Goal: Book appointment/travel/reservation

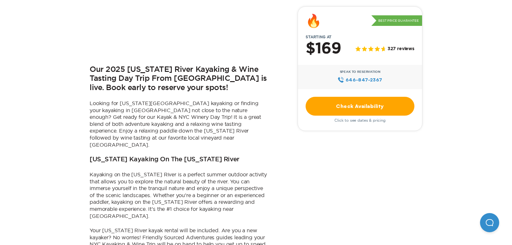
scroll to position [231, 0]
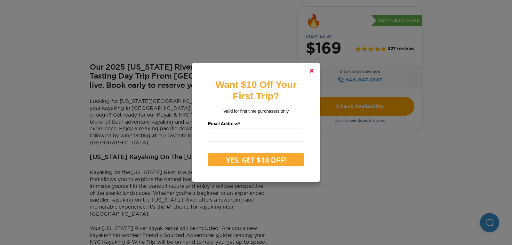
click at [310, 70] on polygon at bounding box center [312, 71] width 4 height 4
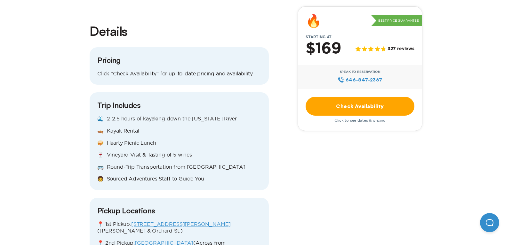
scroll to position [681, 0]
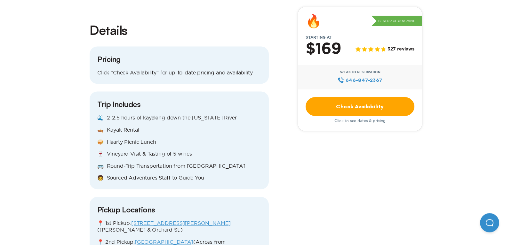
click at [207, 150] on div "🌊 2-2.5 hours of kayaking down the [US_STATE] River 🛶 Kayak Rental 🥪 Hearty Pic…" at bounding box center [179, 148] width 164 height 67
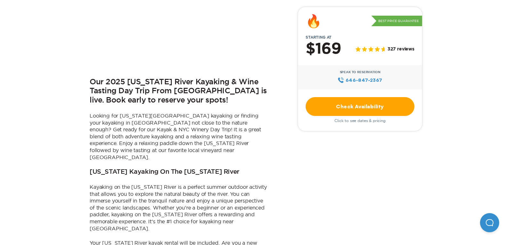
scroll to position [0, 0]
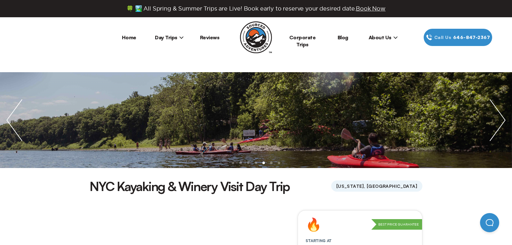
click at [169, 38] on span "Day Trips" at bounding box center [169, 37] width 29 height 6
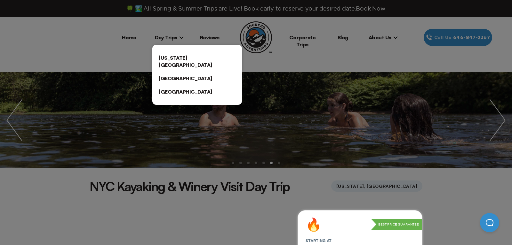
click at [169, 57] on link "[US_STATE][GEOGRAPHIC_DATA]" at bounding box center [197, 61] width 90 height 20
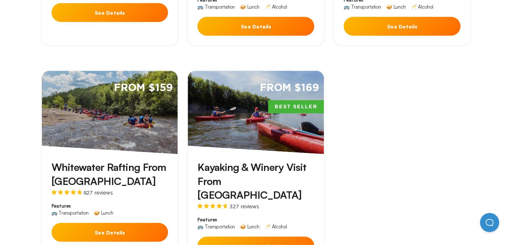
scroll to position [384, 0]
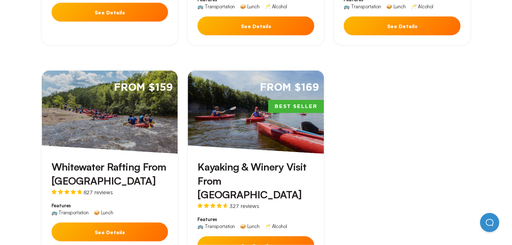
click at [91, 223] on button "See Details" at bounding box center [110, 232] width 117 height 19
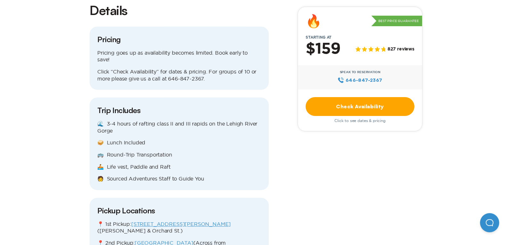
scroll to position [723, 0]
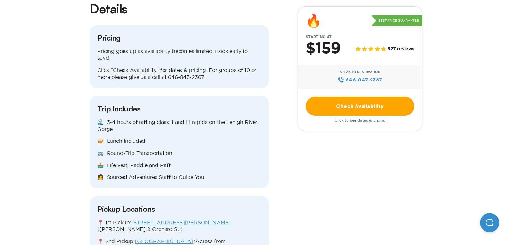
click at [161, 239] on link "[GEOGRAPHIC_DATA]" at bounding box center [164, 242] width 59 height 6
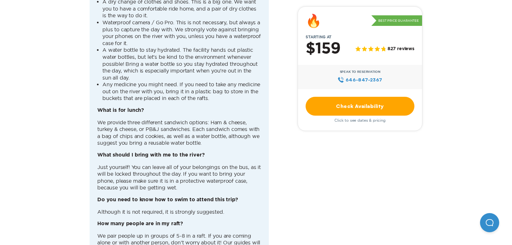
scroll to position [2037, 0]
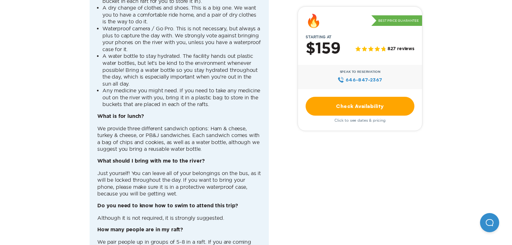
click at [384, 111] on link "Check Availability" at bounding box center [360, 106] width 109 height 19
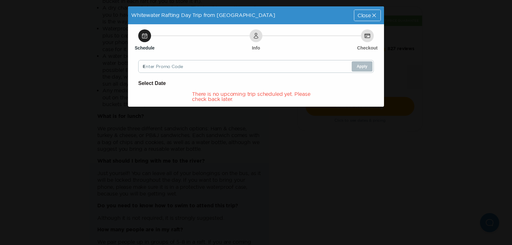
click at [364, 15] on span "Close" at bounding box center [363, 15] width 13 height 5
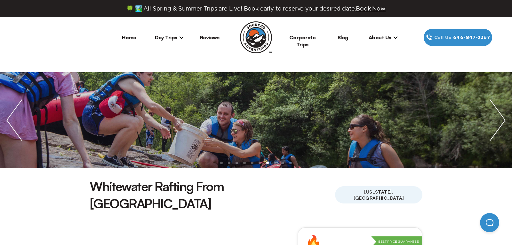
click at [494, 132] on img "next slide / item" at bounding box center [497, 120] width 29 height 96
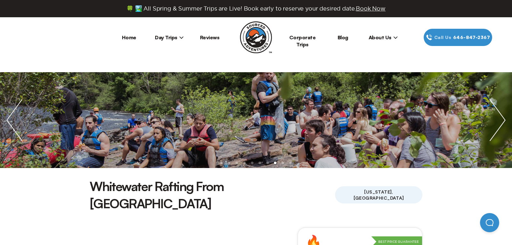
click at [497, 128] on img "next slide / item" at bounding box center [497, 120] width 29 height 96
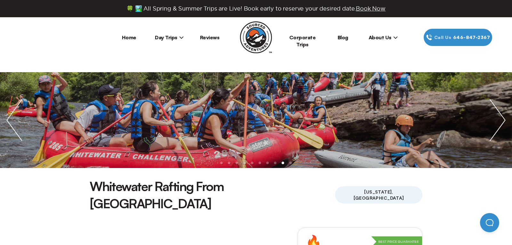
click at [498, 124] on img "next slide / item" at bounding box center [497, 120] width 29 height 96
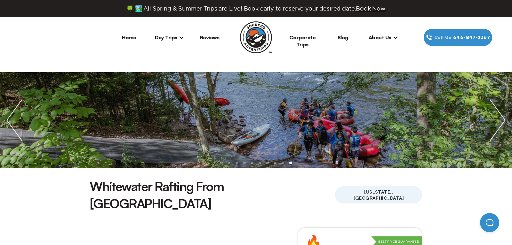
click at [501, 119] on img "next slide / item" at bounding box center [497, 120] width 29 height 96
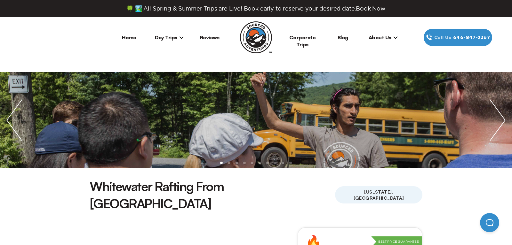
click at [504, 114] on img "next slide / item" at bounding box center [497, 120] width 29 height 96
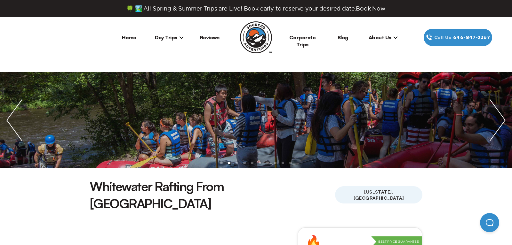
click at [507, 110] on img "next slide / item" at bounding box center [497, 120] width 29 height 96
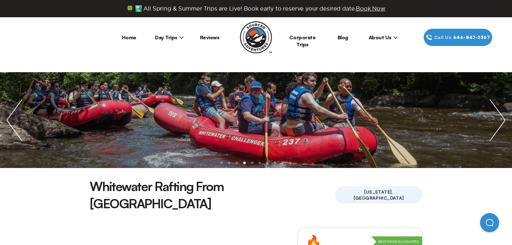
click at [313, 38] on link "Corporate Trips" at bounding box center [302, 40] width 27 height 13
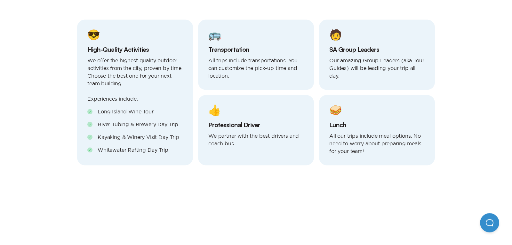
scroll to position [355, 0]
